Goal: Navigation & Orientation: Find specific page/section

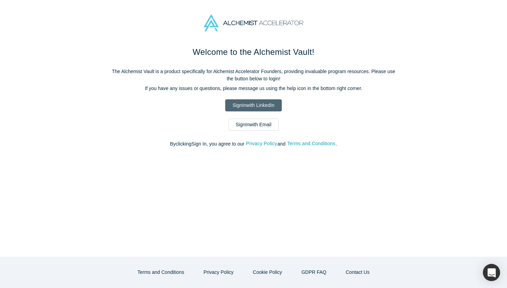
click at [253, 105] on link "Sign In with LinkedIn" at bounding box center [253, 105] width 56 height 12
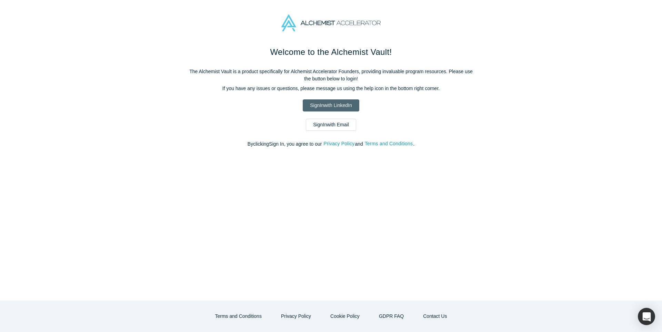
click at [331, 105] on link "Sign In with LinkedIn" at bounding box center [331, 105] width 56 height 12
click at [319, 104] on link "Sign In with LinkedIn" at bounding box center [331, 105] width 56 height 12
click at [331, 105] on link "Sign In with LinkedIn" at bounding box center [331, 105] width 56 height 12
